Goal: Contribute content: Contribute content

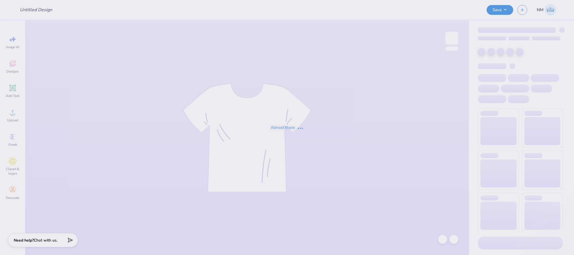
type input "Great Women Go Greek"
type input "144"
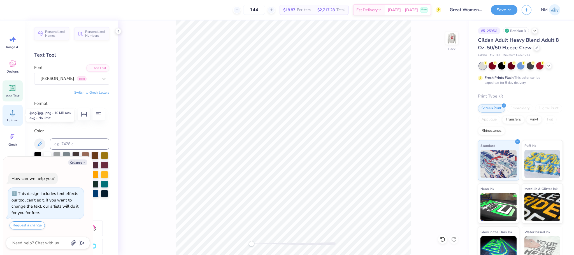
click at [8, 117] on div "Upload" at bounding box center [13, 115] width 20 height 21
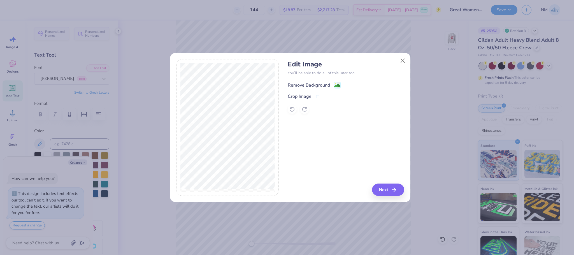
click at [333, 83] on div "Remove Background" at bounding box center [314, 84] width 53 height 7
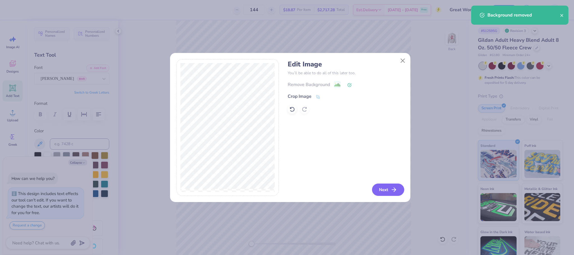
click at [377, 186] on button "Next" at bounding box center [388, 189] width 32 height 12
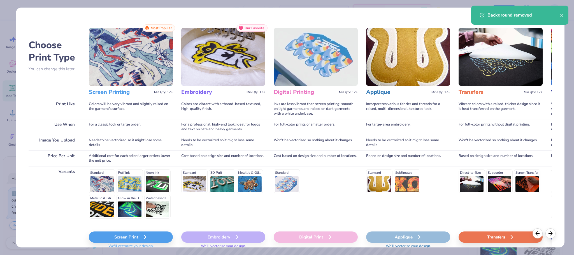
click at [130, 235] on div "Screen Print" at bounding box center [131, 236] width 84 height 11
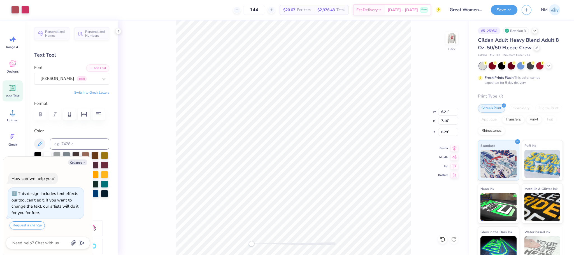
type textarea "x"
type input "2.41"
type input "2.78"
click at [12, 9] on div at bounding box center [15, 9] width 8 height 8
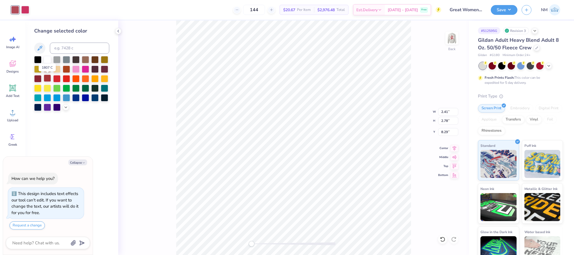
click at [46, 78] on div at bounding box center [47, 77] width 7 height 7
type textarea "x"
type input "3.00"
click at [25, 10] on div at bounding box center [25, 9] width 8 height 8
click at [48, 79] on div at bounding box center [47, 77] width 7 height 7
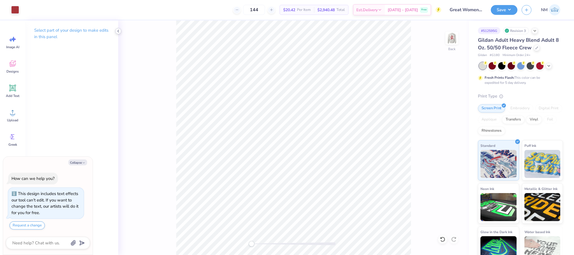
click at [119, 31] on icon at bounding box center [118, 31] width 4 height 4
type textarea "x"
type input "2.02"
type input "2.33"
type textarea "x"
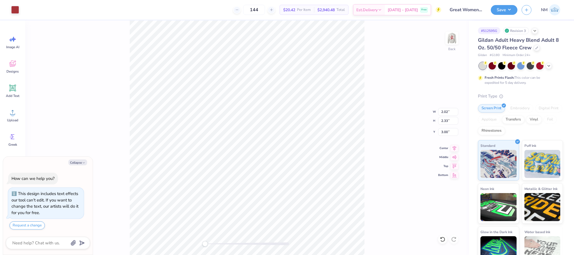
type input "1.98"
type input "2.28"
click at [503, 7] on button "Save" at bounding box center [504, 9] width 27 height 10
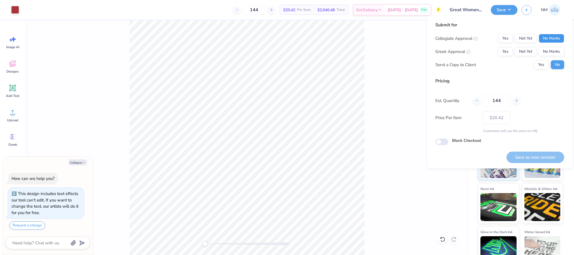
click at [555, 37] on button "No Marks" at bounding box center [550, 38] width 25 height 9
click at [500, 50] on button "Yes" at bounding box center [505, 51] width 15 height 9
click at [537, 62] on button "Yes" at bounding box center [541, 64] width 15 height 9
click at [544, 156] on button "Save as new revision" at bounding box center [535, 156] width 58 height 11
type textarea "x"
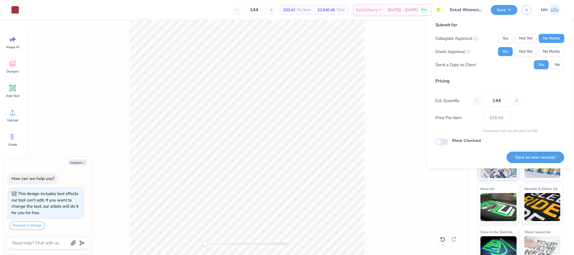
type input "– –"
type textarea "x"
type input "$20.42"
type textarea "x"
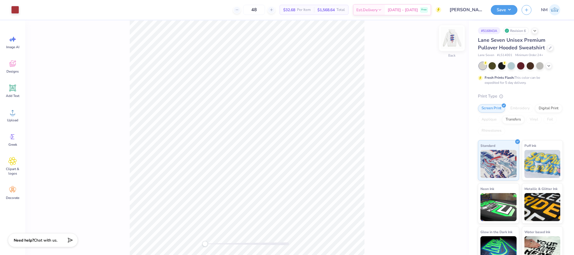
click at [451, 36] on img at bounding box center [451, 38] width 22 height 22
click at [24, 7] on div at bounding box center [25, 9] width 8 height 8
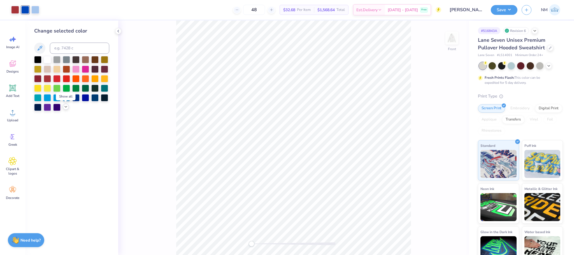
click at [66, 109] on icon at bounding box center [66, 106] width 4 height 4
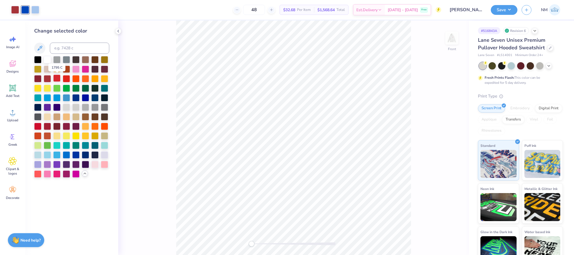
click at [56, 80] on div at bounding box center [56, 77] width 7 height 7
click at [66, 80] on div at bounding box center [66, 77] width 7 height 7
click at [87, 78] on div at bounding box center [85, 77] width 7 height 7
click at [39, 134] on div at bounding box center [37, 135] width 7 height 7
click at [96, 167] on div at bounding box center [94, 163] width 7 height 7
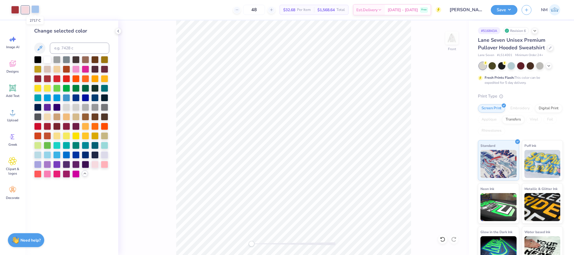
click at [38, 12] on div at bounding box center [35, 9] width 8 height 8
click at [104, 165] on div at bounding box center [104, 163] width 7 height 7
click at [117, 32] on icon at bounding box center [118, 31] width 4 height 4
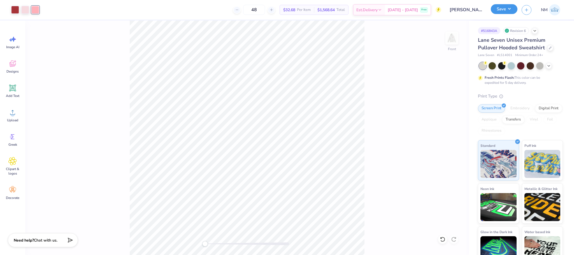
click at [508, 11] on button "Save" at bounding box center [504, 9] width 27 height 10
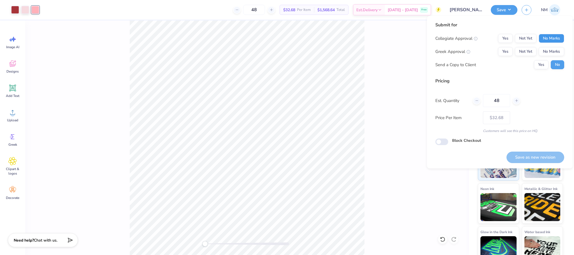
click at [546, 35] on button "No Marks" at bounding box center [550, 38] width 25 height 9
click at [501, 50] on button "Yes" at bounding box center [505, 51] width 15 height 9
click at [548, 157] on button "Save as new revision" at bounding box center [535, 156] width 58 height 11
type input "$32.68"
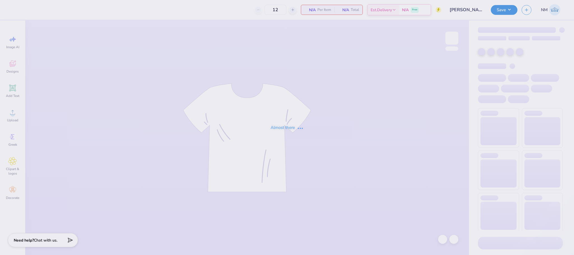
type input "[PERSON_NAME]"
type input "48"
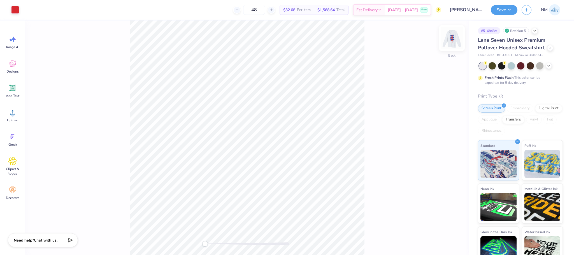
click at [449, 38] on img at bounding box center [451, 38] width 22 height 22
click at [25, 11] on div at bounding box center [25, 9] width 8 height 8
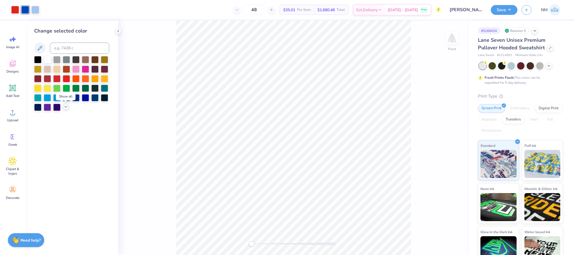
click at [66, 107] on icon at bounding box center [66, 106] width 4 height 4
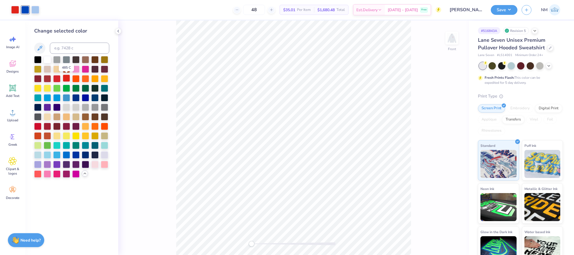
click at [67, 80] on div at bounding box center [66, 77] width 7 height 7
click at [440, 237] on icon at bounding box center [440, 237] width 1 height 1
click at [27, 12] on div at bounding box center [25, 9] width 8 height 8
click at [86, 108] on div at bounding box center [85, 106] width 7 height 7
click at [35, 9] on div at bounding box center [35, 9] width 8 height 8
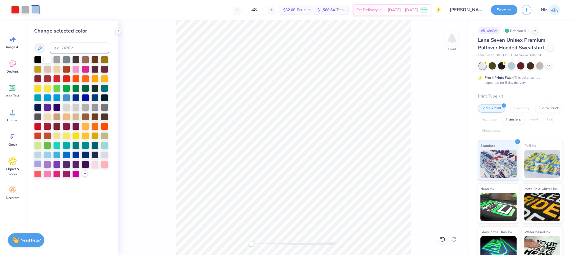
click at [38, 166] on div at bounding box center [37, 163] width 7 height 7
click at [26, 13] on div at bounding box center [25, 9] width 8 height 8
click at [85, 69] on div at bounding box center [85, 68] width 7 height 7
click at [440, 238] on icon at bounding box center [443, 239] width 6 height 6
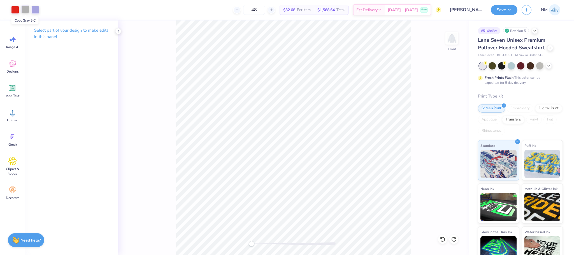
click at [27, 11] on div at bounding box center [25, 9] width 8 height 8
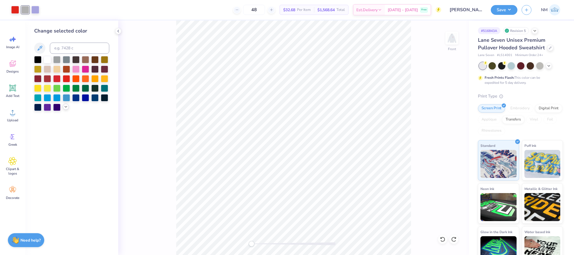
click at [67, 107] on icon at bounding box center [66, 106] width 4 height 4
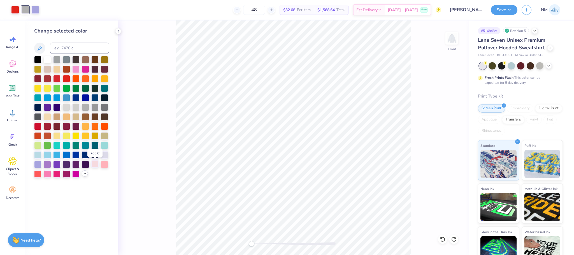
click at [93, 166] on div at bounding box center [94, 163] width 7 height 7
click at [34, 11] on div at bounding box center [35, 9] width 8 height 8
click at [108, 164] on div at bounding box center [104, 163] width 7 height 7
click at [120, 31] on div at bounding box center [118, 31] width 6 height 6
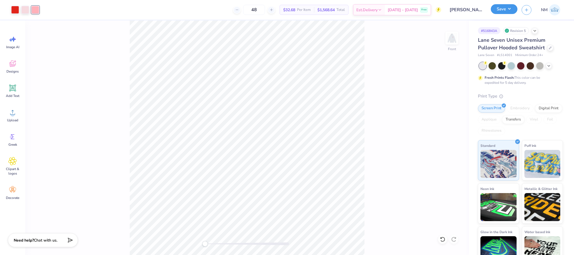
click at [502, 11] on button "Save" at bounding box center [504, 9] width 27 height 10
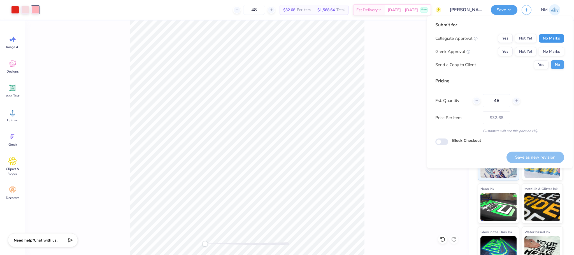
click at [552, 38] on button "No Marks" at bounding box center [550, 38] width 25 height 9
click at [500, 54] on button "Yes" at bounding box center [505, 51] width 15 height 9
click at [540, 67] on button "Yes" at bounding box center [541, 64] width 15 height 9
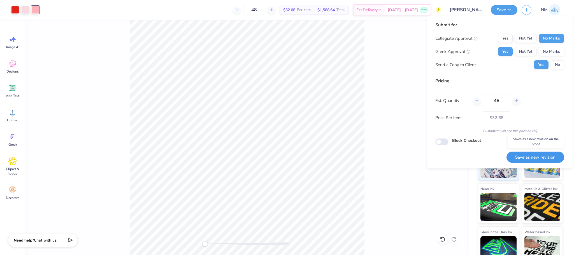
click at [523, 158] on button "Save as new revision" at bounding box center [535, 156] width 58 height 11
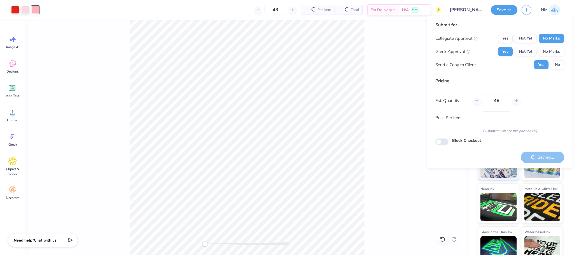
type input "$32.68"
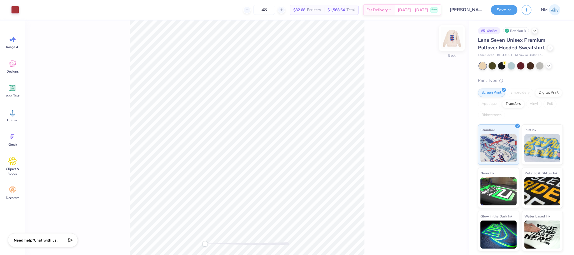
click at [450, 42] on img at bounding box center [451, 38] width 22 height 22
click at [24, 7] on div at bounding box center [25, 9] width 8 height 8
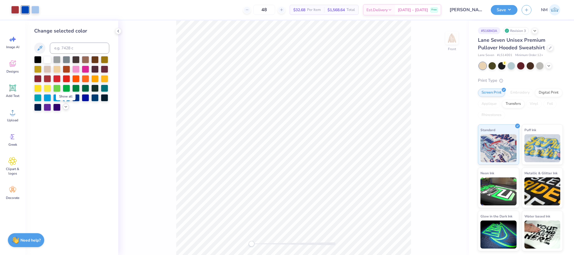
click at [65, 105] on icon at bounding box center [66, 106] width 4 height 4
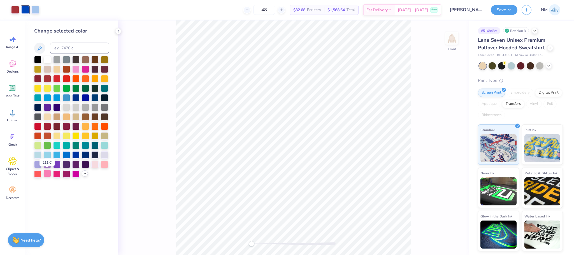
click at [48, 175] on div at bounding box center [47, 173] width 7 height 7
click at [37, 11] on div at bounding box center [35, 9] width 8 height 8
click at [63, 176] on div at bounding box center [66, 173] width 7 height 7
click at [14, 10] on div at bounding box center [15, 9] width 8 height 8
click at [104, 165] on div at bounding box center [104, 163] width 7 height 7
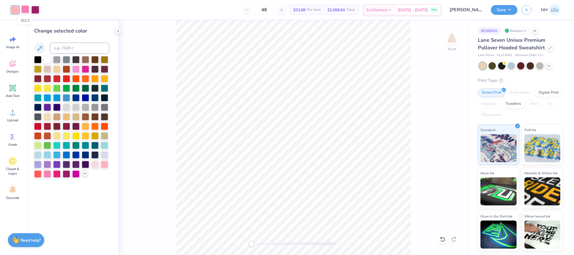
click at [29, 8] on div at bounding box center [25, 9] width 8 height 8
click at [102, 154] on div at bounding box center [104, 154] width 7 height 7
click at [507, 6] on button "Save" at bounding box center [504, 9] width 27 height 10
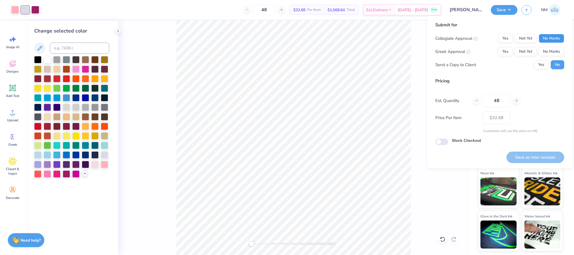
click at [553, 37] on button "No Marks" at bounding box center [550, 38] width 25 height 9
click at [501, 54] on button "Yes" at bounding box center [505, 51] width 15 height 9
click at [533, 155] on button "Save as new revision" at bounding box center [535, 156] width 58 height 11
type input "$32.68"
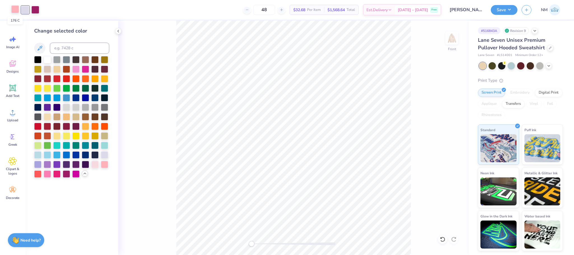
click at [16, 10] on div at bounding box center [15, 9] width 8 height 8
click at [46, 80] on div at bounding box center [47, 77] width 7 height 7
click at [38, 12] on div at bounding box center [35, 9] width 8 height 8
click at [67, 105] on div at bounding box center [66, 106] width 7 height 7
click at [508, 10] on button "Save" at bounding box center [504, 9] width 27 height 10
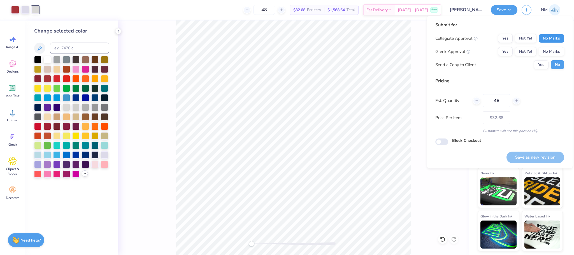
click at [550, 37] on button "No Marks" at bounding box center [550, 38] width 25 height 9
click at [550, 51] on button "No Marks" at bounding box center [550, 51] width 25 height 9
click at [508, 51] on button "Yes" at bounding box center [505, 51] width 15 height 9
click at [545, 157] on button "Save as new revision" at bounding box center [535, 156] width 58 height 11
type input "$32.68"
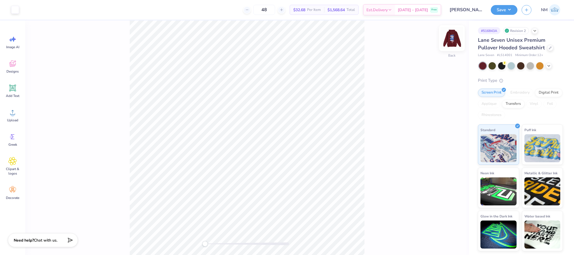
click at [448, 40] on img at bounding box center [451, 38] width 22 height 22
click at [24, 8] on div at bounding box center [25, 9] width 8 height 8
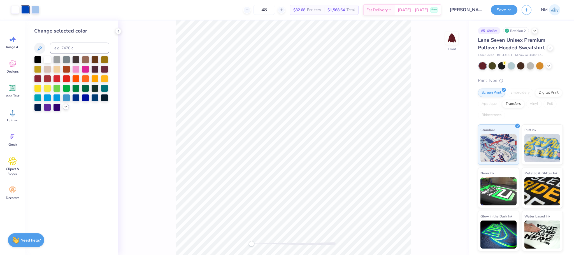
click at [66, 107] on icon at bounding box center [66, 106] width 4 height 4
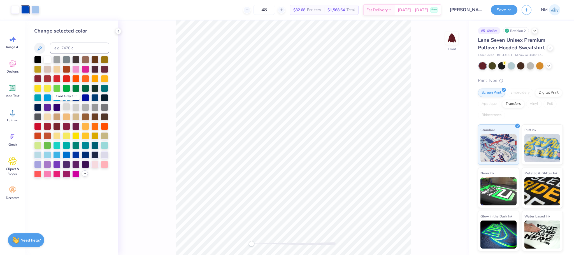
click at [68, 107] on div at bounding box center [66, 106] width 7 height 7
click at [36, 8] on div at bounding box center [35, 9] width 8 height 8
click at [92, 108] on div at bounding box center [94, 106] width 7 height 7
click at [23, 9] on div at bounding box center [25, 9] width 8 height 8
click at [102, 109] on div at bounding box center [104, 106] width 7 height 7
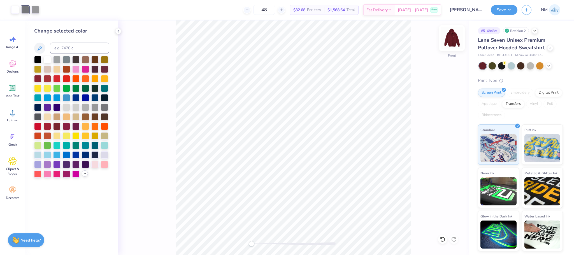
click at [448, 34] on img at bounding box center [451, 38] width 22 height 22
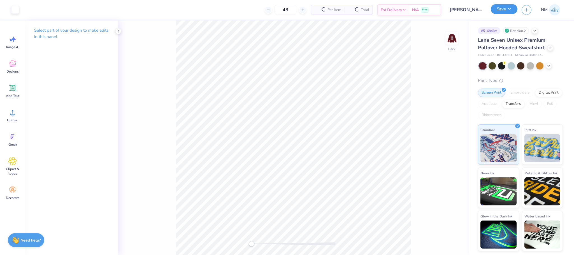
click at [497, 7] on button "Save" at bounding box center [504, 9] width 27 height 10
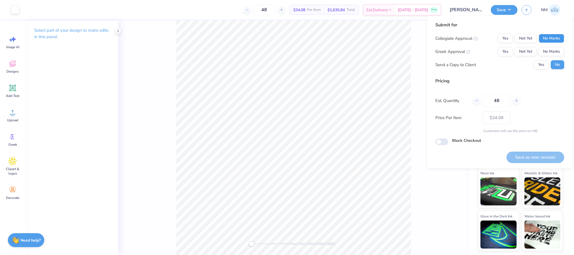
click at [548, 38] on button "No Marks" at bounding box center [550, 38] width 25 height 9
click at [503, 54] on button "Yes" at bounding box center [505, 51] width 15 height 9
click at [538, 159] on button "Save as new revision" at bounding box center [535, 156] width 58 height 11
type input "$34.08"
